Goal: Information Seeking & Learning: Learn about a topic

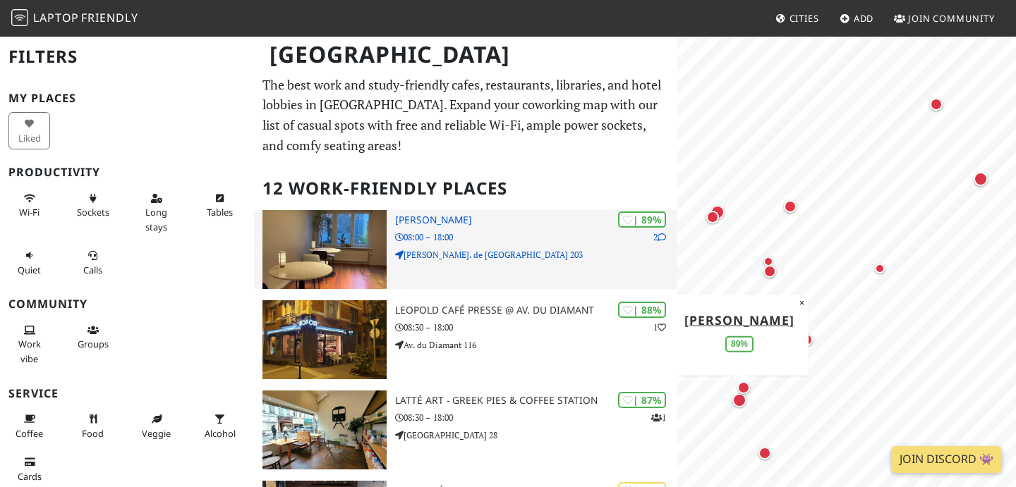
click at [360, 237] on img at bounding box center [324, 249] width 124 height 79
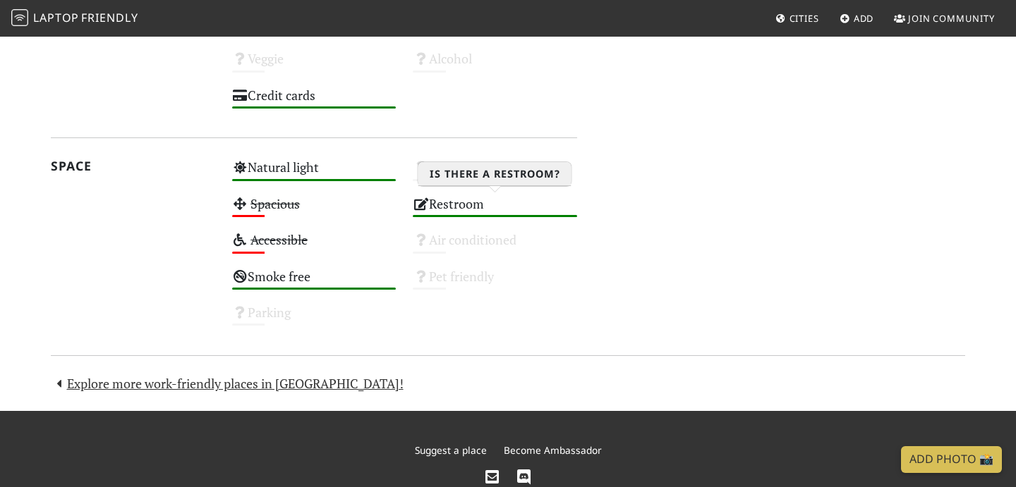
scroll to position [1031, 0]
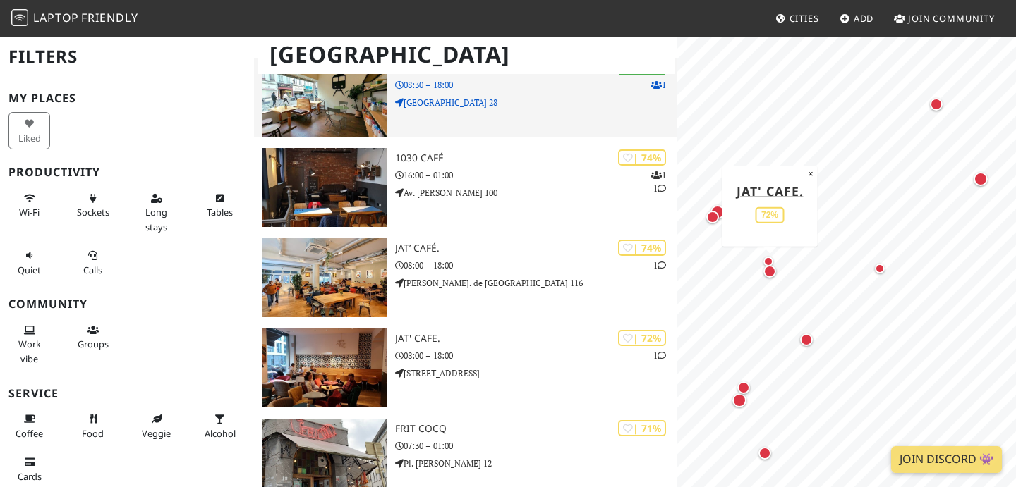
scroll to position [334, 0]
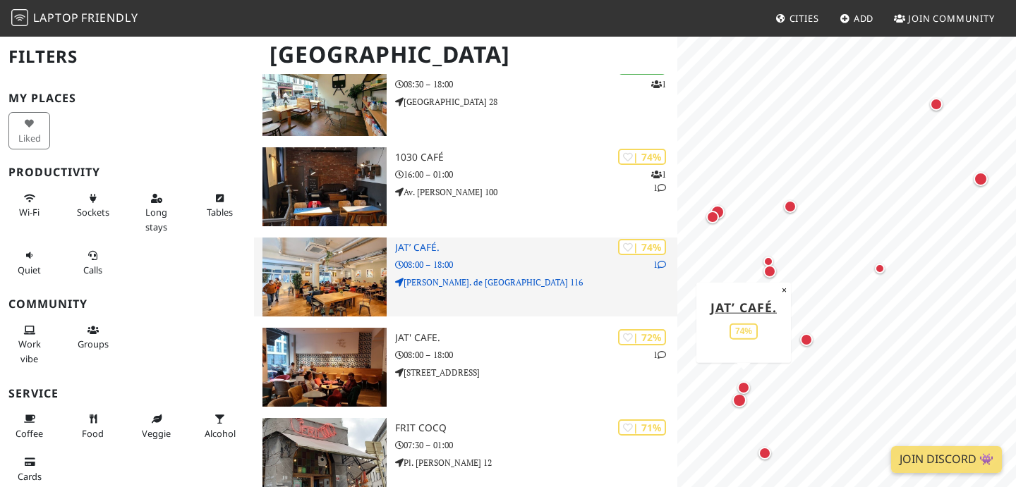
click at [344, 260] on img at bounding box center [324, 277] width 124 height 79
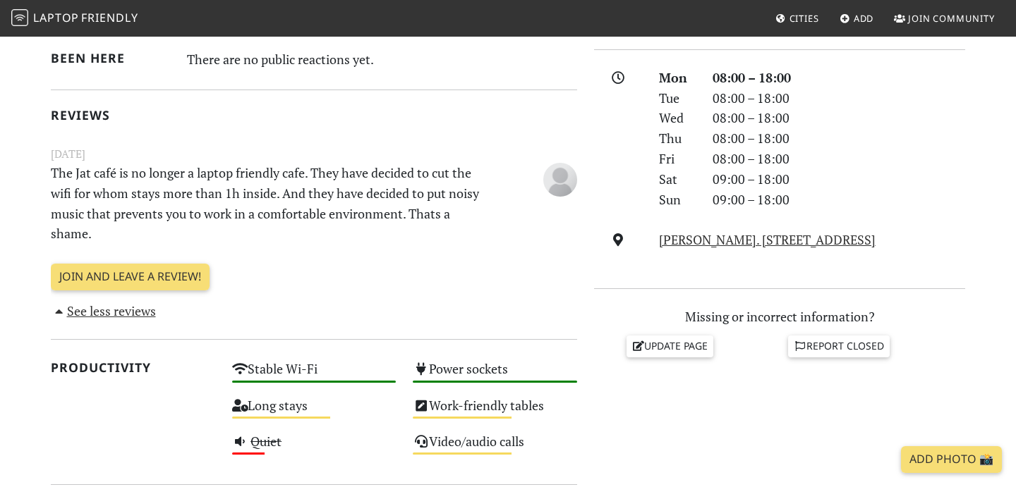
scroll to position [383, 0]
